Goal: Transaction & Acquisition: Book appointment/travel/reservation

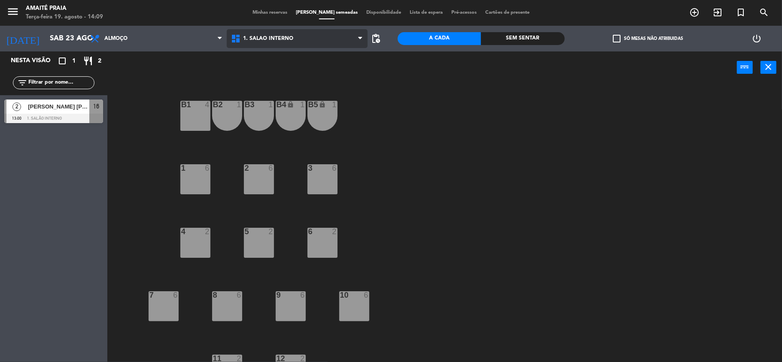
click at [272, 43] on span "1. Salão Interno" at bounding box center [297, 38] width 141 height 19
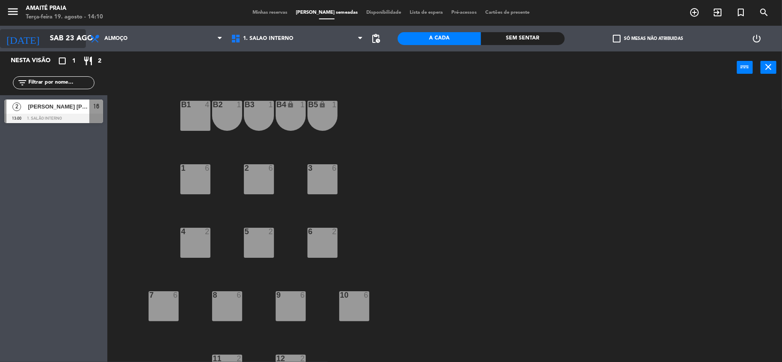
click at [51, 34] on input "Sáb 23 ago" at bounding box center [91, 38] width 93 height 17
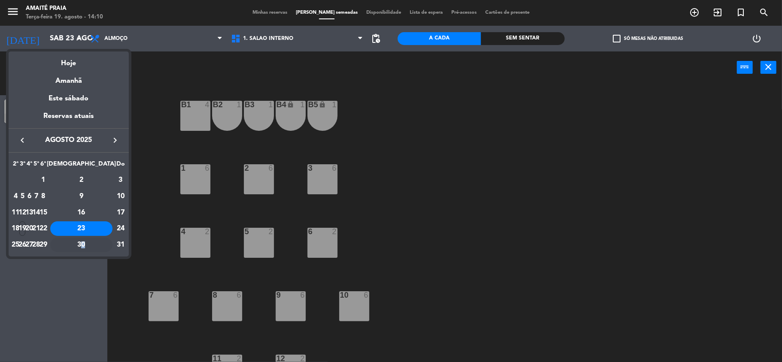
click at [103, 242] on div "30" at bounding box center [81, 245] width 62 height 15
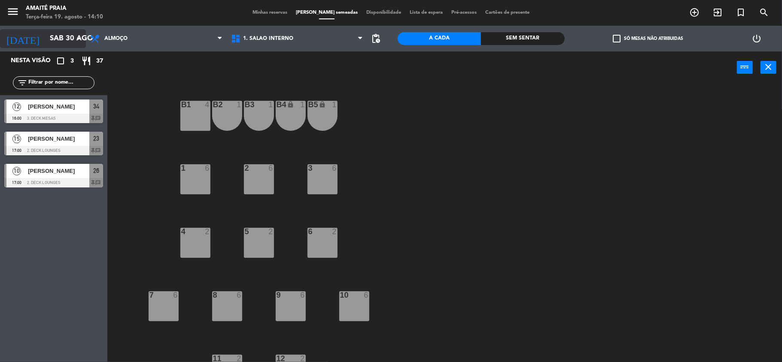
click at [75, 42] on icon "arrow_drop_down" at bounding box center [78, 38] width 10 height 10
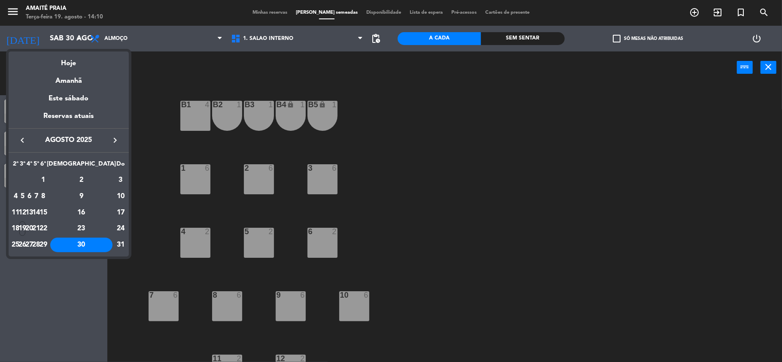
click at [102, 227] on div "23" at bounding box center [81, 228] width 62 height 15
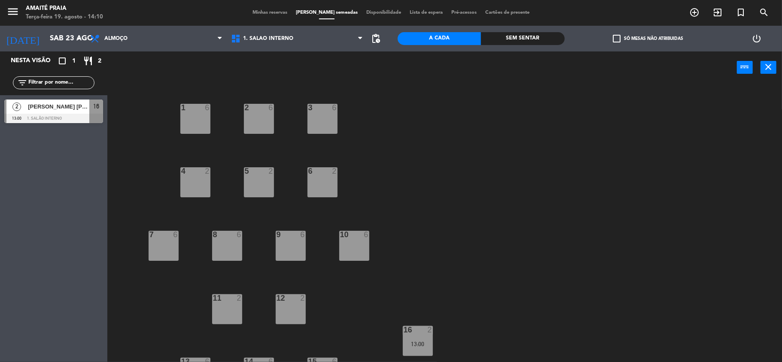
scroll to position [84, 0]
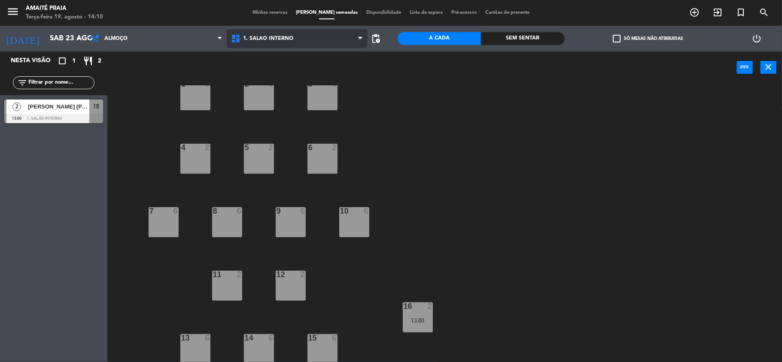
click at [279, 42] on span "1. Salão Interno" at bounding box center [297, 38] width 141 height 19
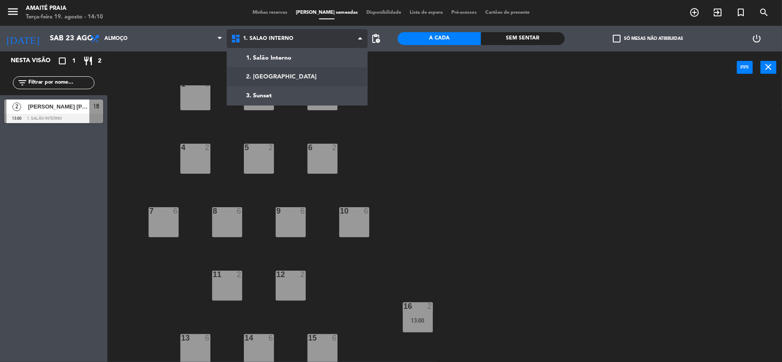
click at [280, 79] on ng-component "menu Amaité Praia Terça-feira 19. agosto - 14:10 Minhas reservas Mesas semeadas…" at bounding box center [391, 182] width 782 height 364
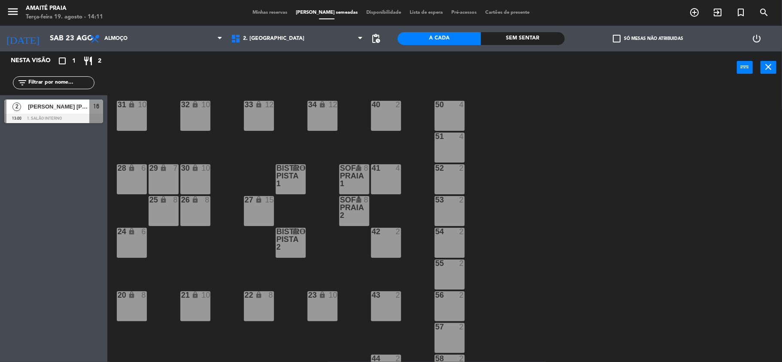
click at [675, 173] on div "33 lock 12 40 2 31 lock 10 32 lock 10 34 lock 12 50 4 51 4 30 lock 10 Sofa Prai…" at bounding box center [448, 224] width 667 height 279
click at [60, 36] on input "Sáb 23 ago" at bounding box center [91, 38] width 93 height 17
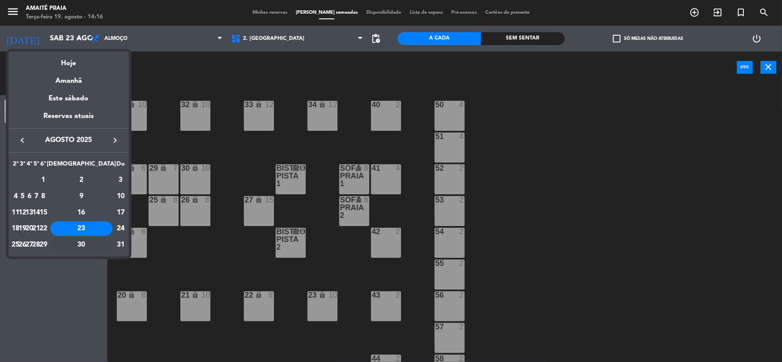
click at [99, 241] on div "30" at bounding box center [81, 245] width 62 height 15
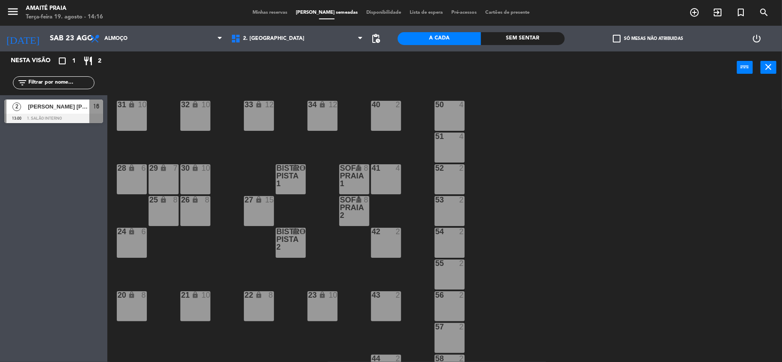
type input "Sáb 30 ago"
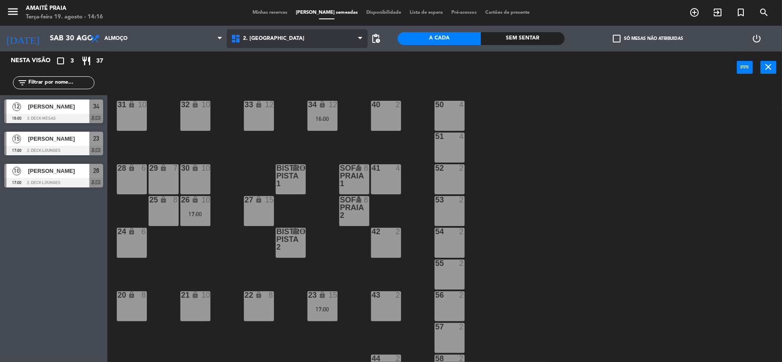
click at [258, 41] on span "2. [GEOGRAPHIC_DATA]" at bounding box center [273, 39] width 61 height 6
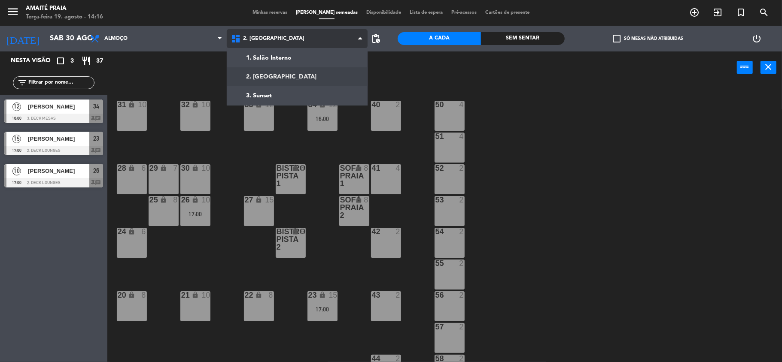
click at [256, 72] on ng-component "menu Amaité Praia Terça-feira 19. agosto - 14:16 Minhas reservas Mesas semeadas…" at bounding box center [391, 182] width 782 height 364
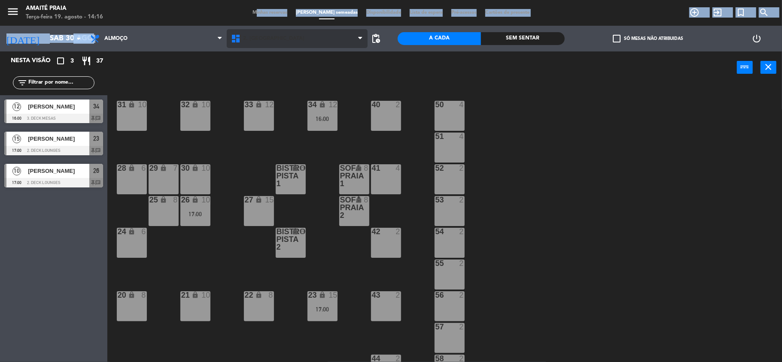
drag, startPoint x: 259, startPoint y: 25, endPoint x: 258, endPoint y: 33, distance: 8.2
click at [258, 31] on ng-component "menu Amaité Praia Terça-feira 19. agosto - 14:16 Minhas reservas Mesas semeadas…" at bounding box center [391, 182] width 782 height 364
click at [259, 36] on span "2. [GEOGRAPHIC_DATA]" at bounding box center [273, 39] width 61 height 6
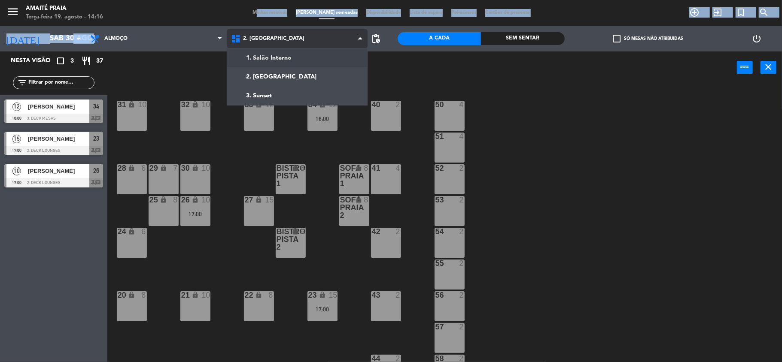
click at [266, 50] on div "1. Salão Interno 2. Praia 3. Sunset 2. Praia 1. Salão Interno 2. Praia 3. Sunset" at bounding box center [297, 39] width 141 height 26
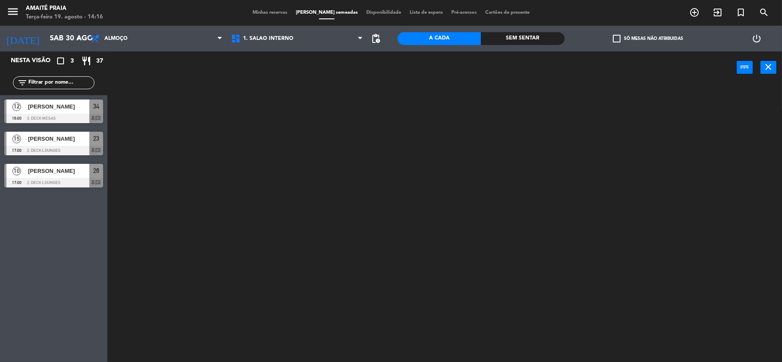
click at [172, 77] on div "power_input close" at bounding box center [421, 68] width 629 height 33
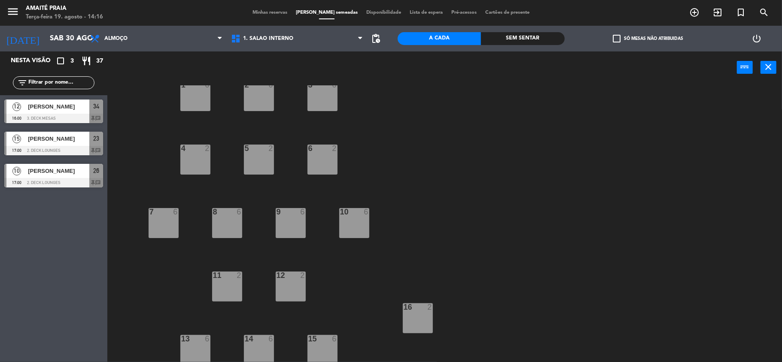
scroll to position [84, 0]
click at [316, 162] on div "6 2" at bounding box center [322, 159] width 30 height 30
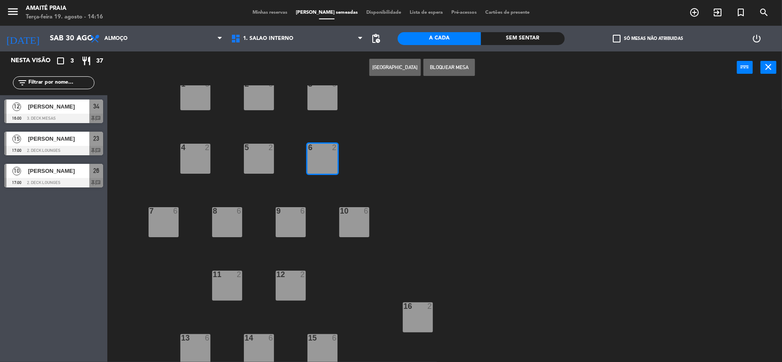
click at [410, 72] on button "[GEOGRAPHIC_DATA]" at bounding box center [395, 67] width 52 height 17
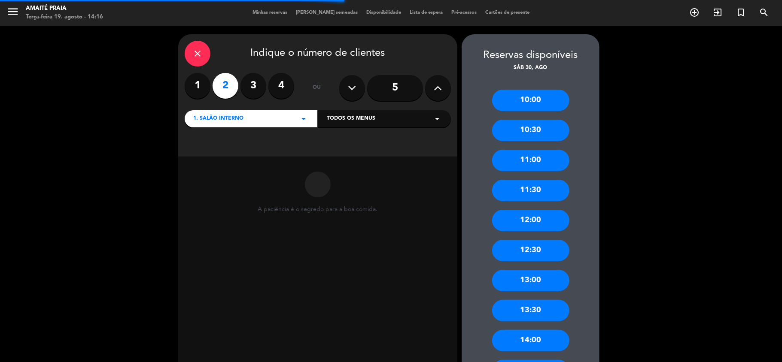
click at [404, 94] on input "5" at bounding box center [395, 88] width 56 height 26
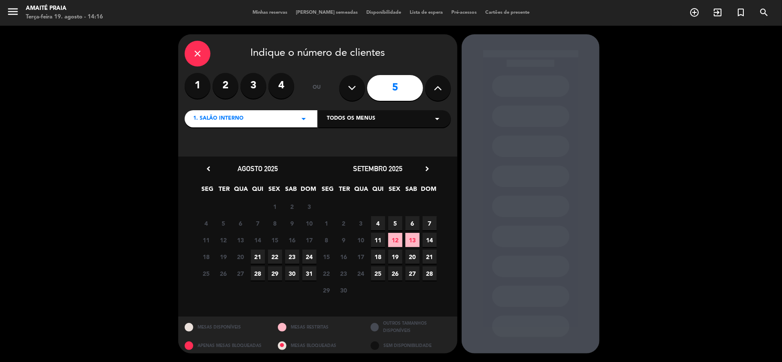
click at [292, 272] on span "30" at bounding box center [292, 274] width 14 height 14
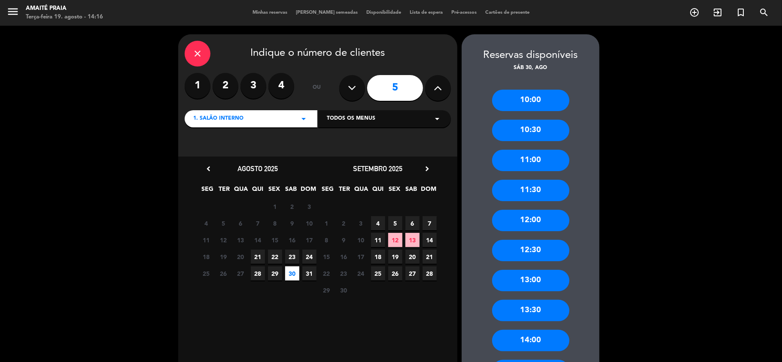
click at [531, 339] on div "14:00" at bounding box center [530, 340] width 77 height 21
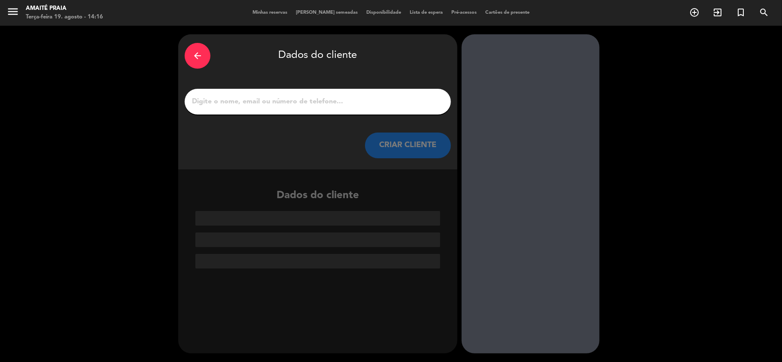
click at [340, 98] on input "1" at bounding box center [317, 102] width 253 height 12
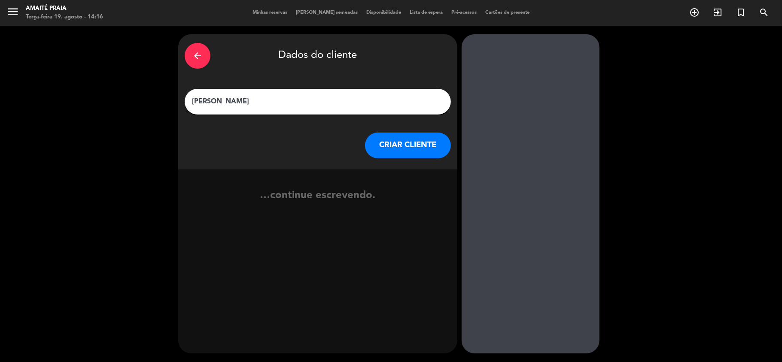
type input "[PERSON_NAME]"
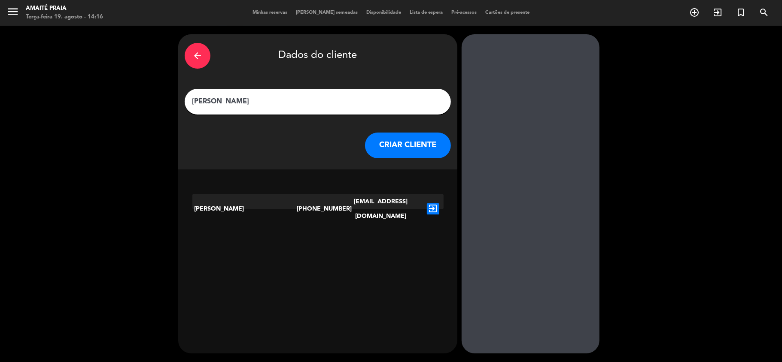
click at [385, 150] on button "CRIAR CLIENTE" at bounding box center [408, 146] width 86 height 26
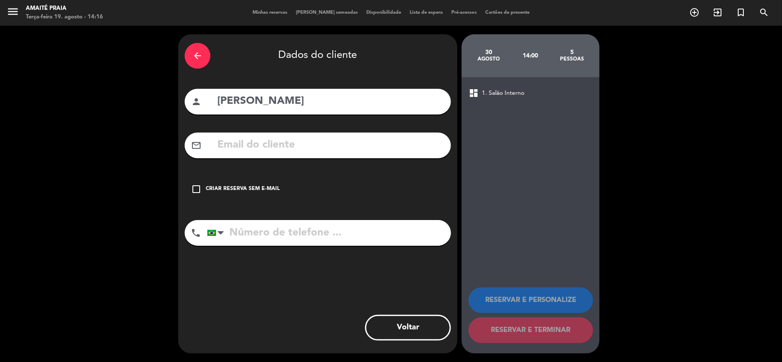
click at [384, 150] on input "text" at bounding box center [330, 145] width 228 height 18
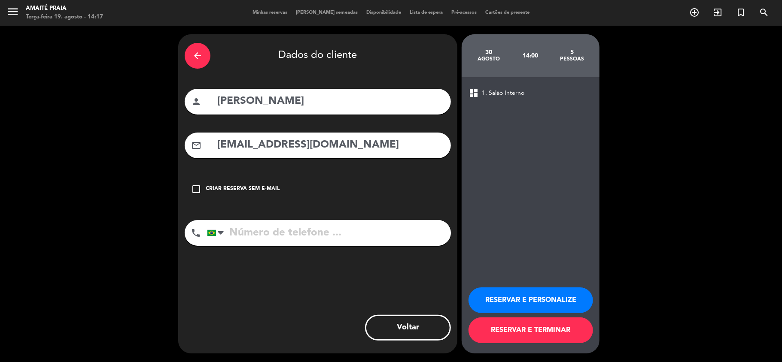
type input "[EMAIL_ADDRESS][DOMAIN_NAME]"
click at [347, 233] on input "tel" at bounding box center [329, 233] width 244 height 26
type input "51991511058"
click at [488, 291] on button "RESERVAR E PERSONALIZE" at bounding box center [530, 301] width 124 height 26
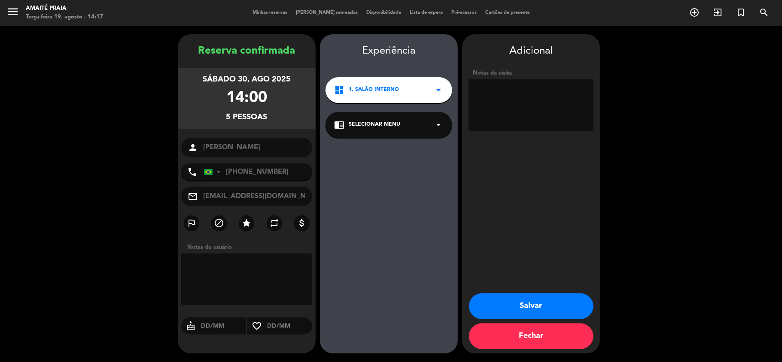
click at [382, 133] on div "chrome_reader_mode Selecionar menu arrow_drop_down" at bounding box center [388, 125] width 127 height 26
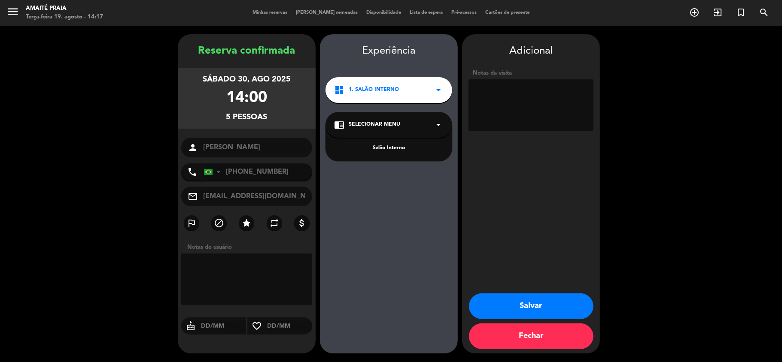
click at [397, 150] on div "Salão Interno" at bounding box center [388, 148] width 109 height 9
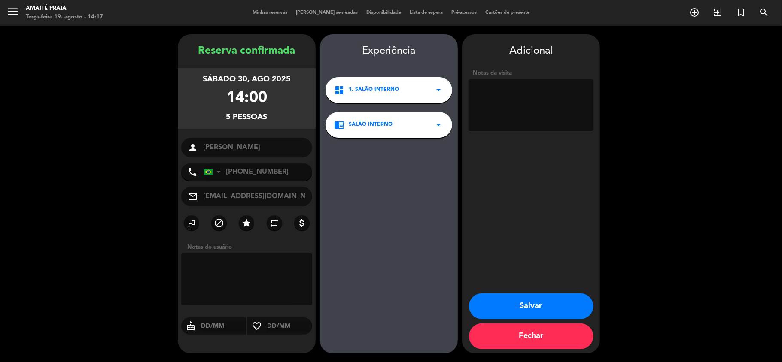
click at [495, 117] on textarea at bounding box center [530, 105] width 125 height 52
type textarea "almoço e depois sunset"
click at [514, 300] on button "Salvar" at bounding box center [531, 307] width 124 height 26
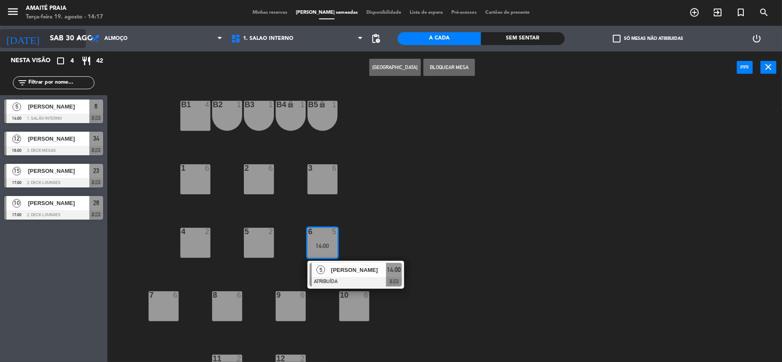
click at [58, 31] on input "Sáb 30 ago" at bounding box center [91, 38] width 93 height 17
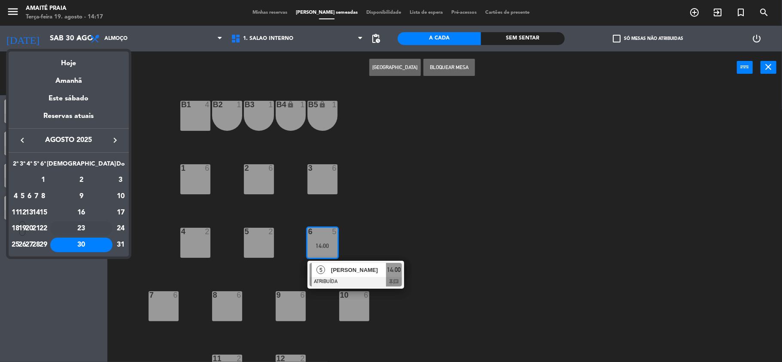
click at [100, 229] on div "23" at bounding box center [81, 228] width 62 height 15
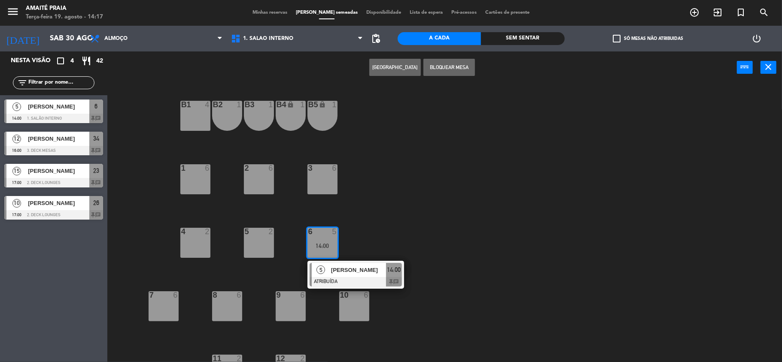
type input "Sáb 23 ago"
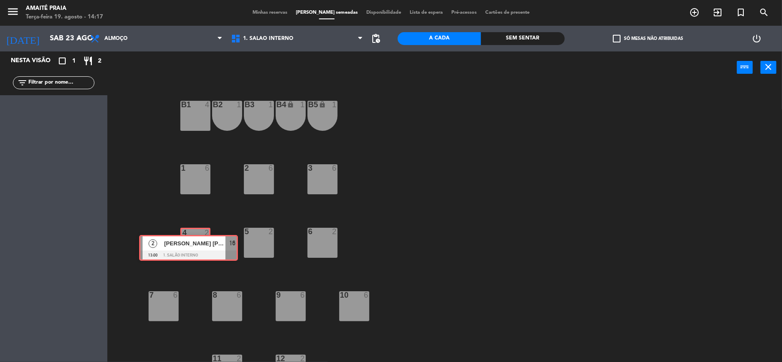
drag, startPoint x: 75, startPoint y: 115, endPoint x: 209, endPoint y: 251, distance: 191.2
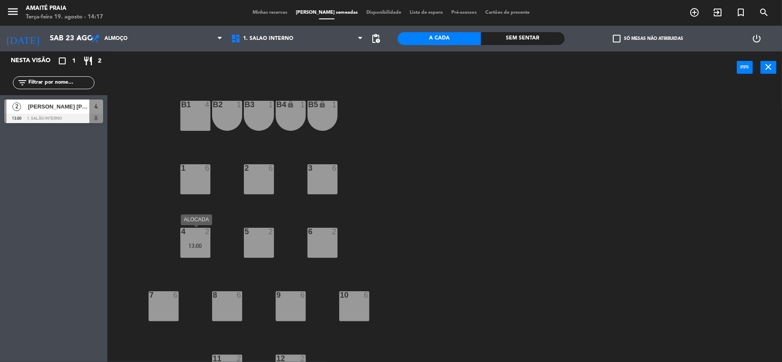
click at [189, 238] on div "4 2 13:00" at bounding box center [195, 243] width 30 height 30
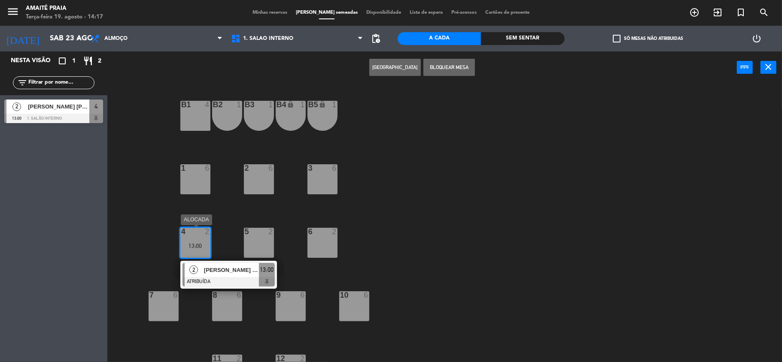
click at [230, 279] on div at bounding box center [228, 281] width 92 height 9
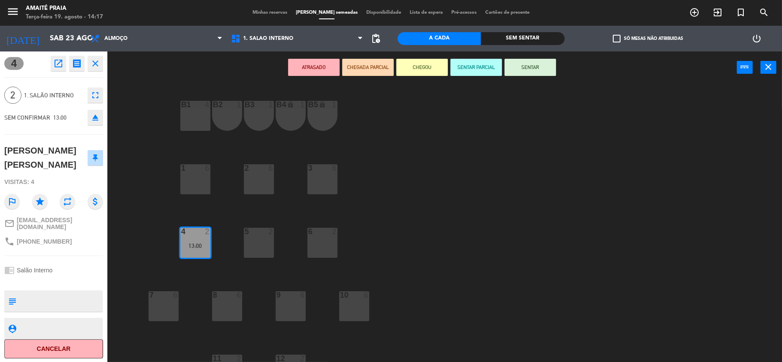
click at [63, 262] on div "chrome_reader_mode Salão Interno" at bounding box center [53, 270] width 99 height 16
